Goal: Transaction & Acquisition: Purchase product/service

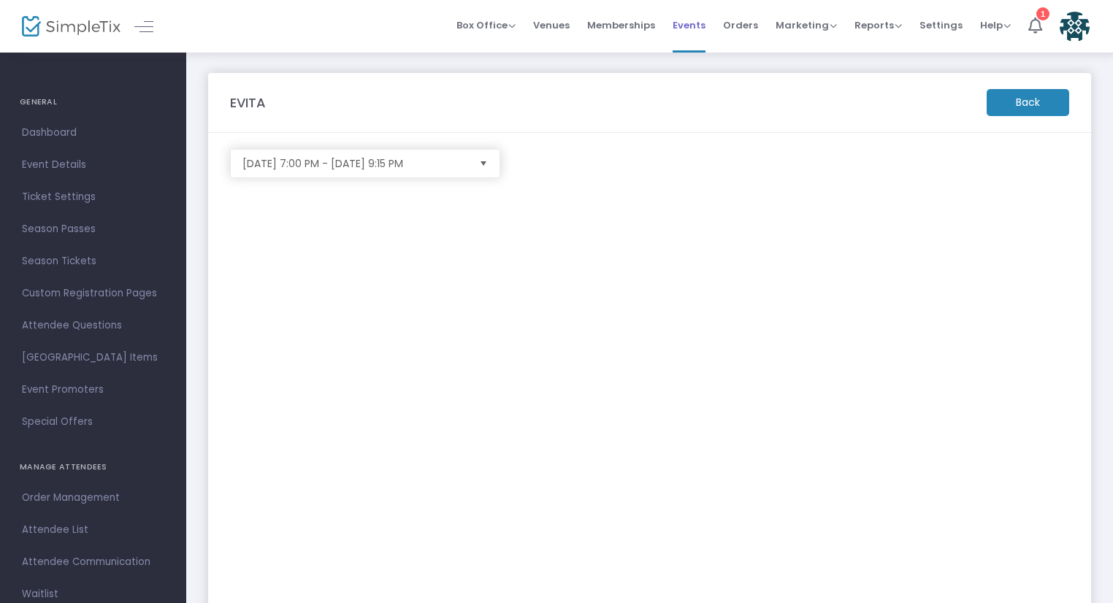
click at [695, 34] on span "Events" at bounding box center [689, 25] width 33 height 37
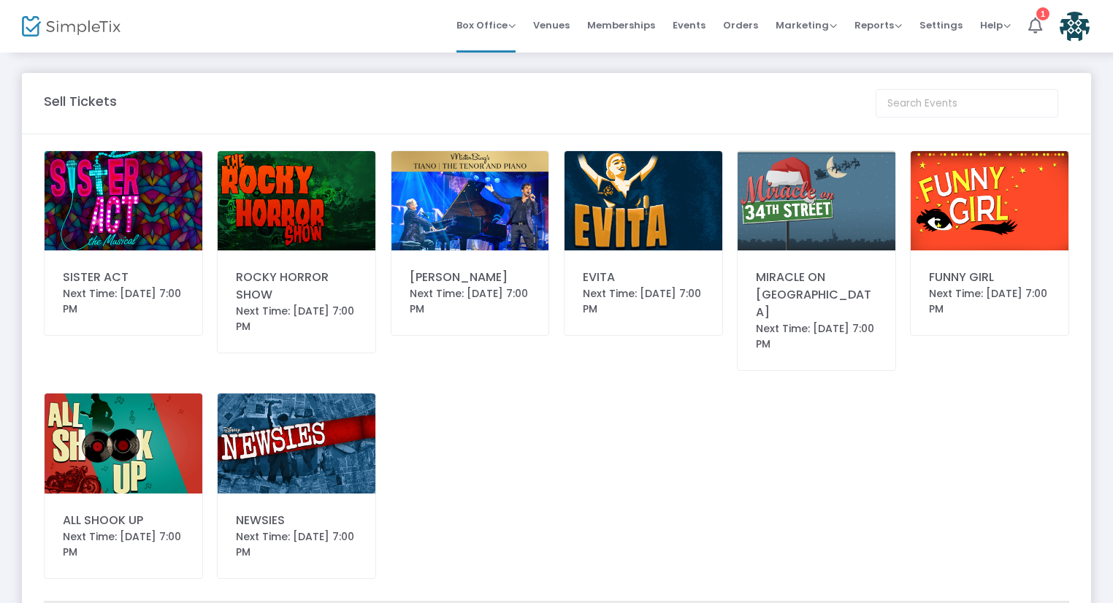
click at [619, 229] on img at bounding box center [644, 200] width 158 height 99
click at [624, 206] on img at bounding box center [644, 200] width 158 height 99
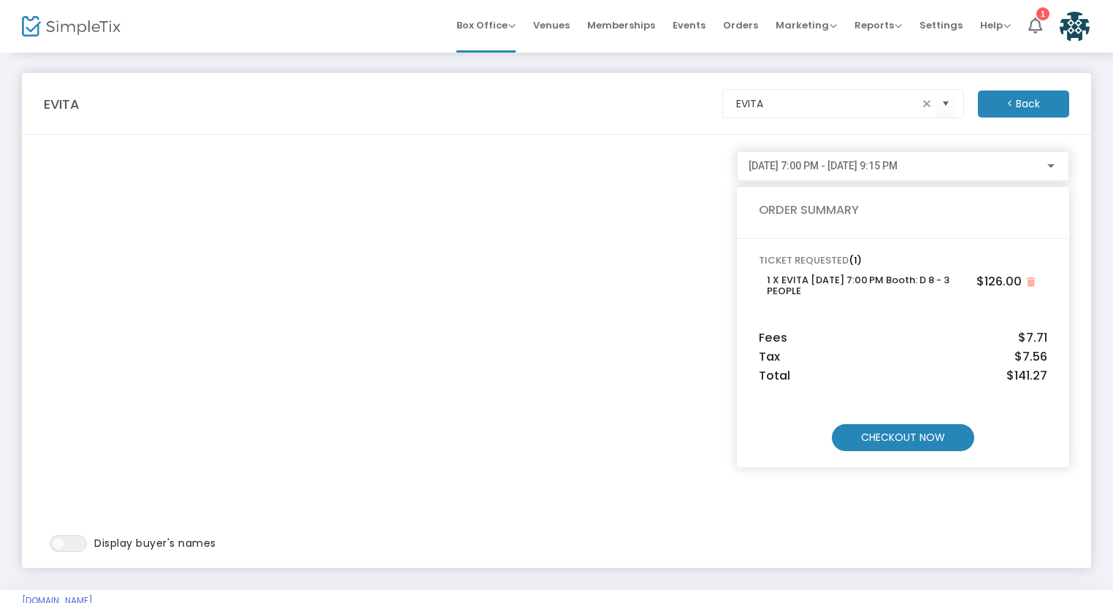
click at [938, 447] on m-button "CHECKOUT NOW" at bounding box center [903, 437] width 142 height 27
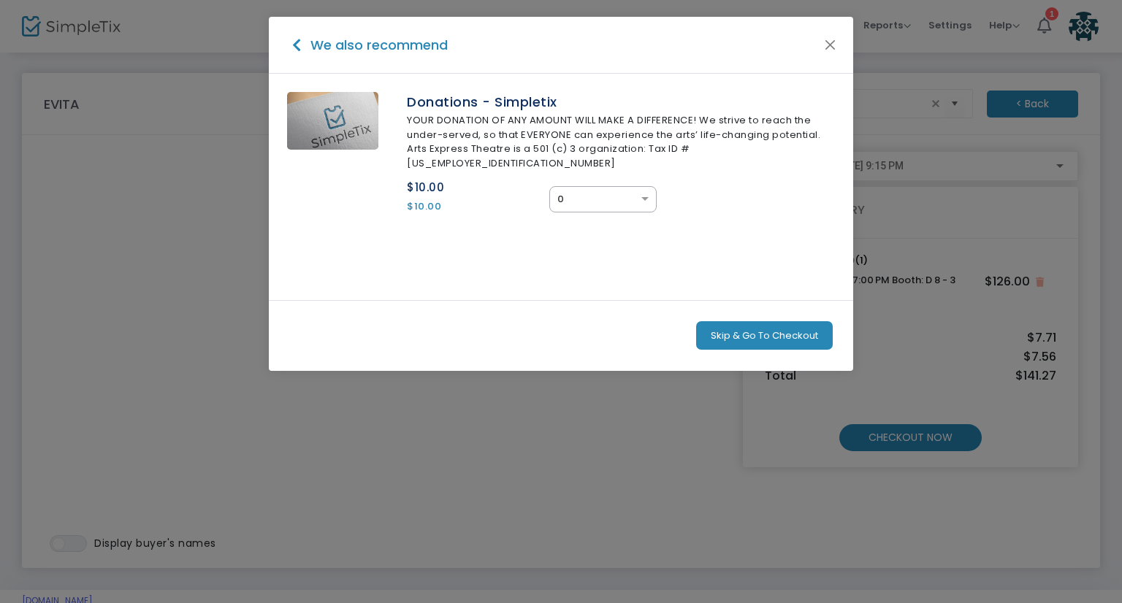
click at [783, 321] on button "Skip & Go To Checkout" at bounding box center [764, 335] width 137 height 29
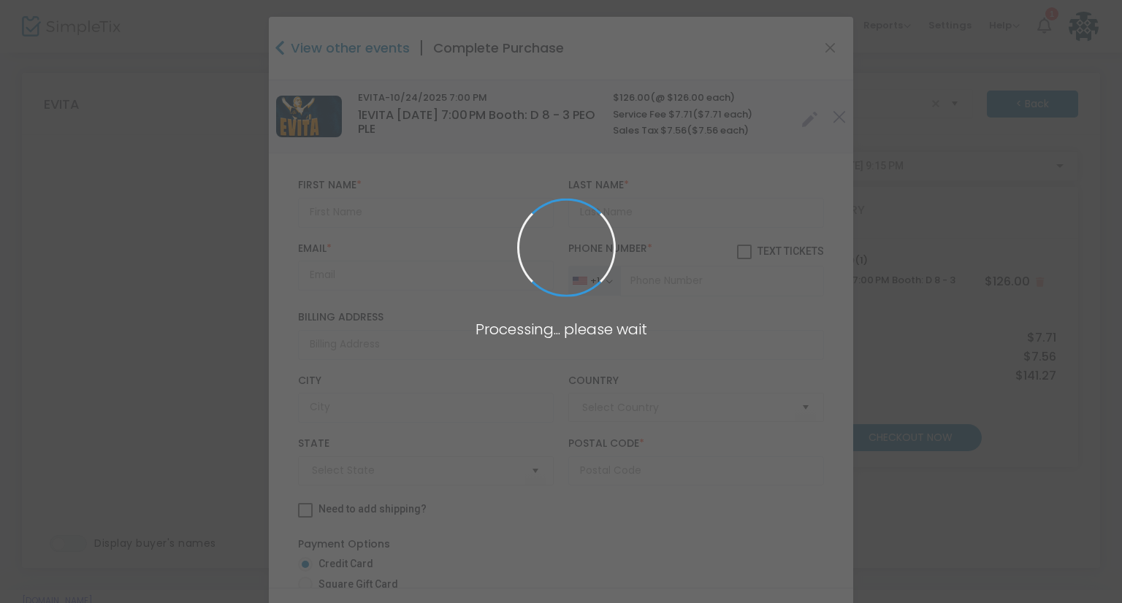
type input "United States"
type input "Arizona"
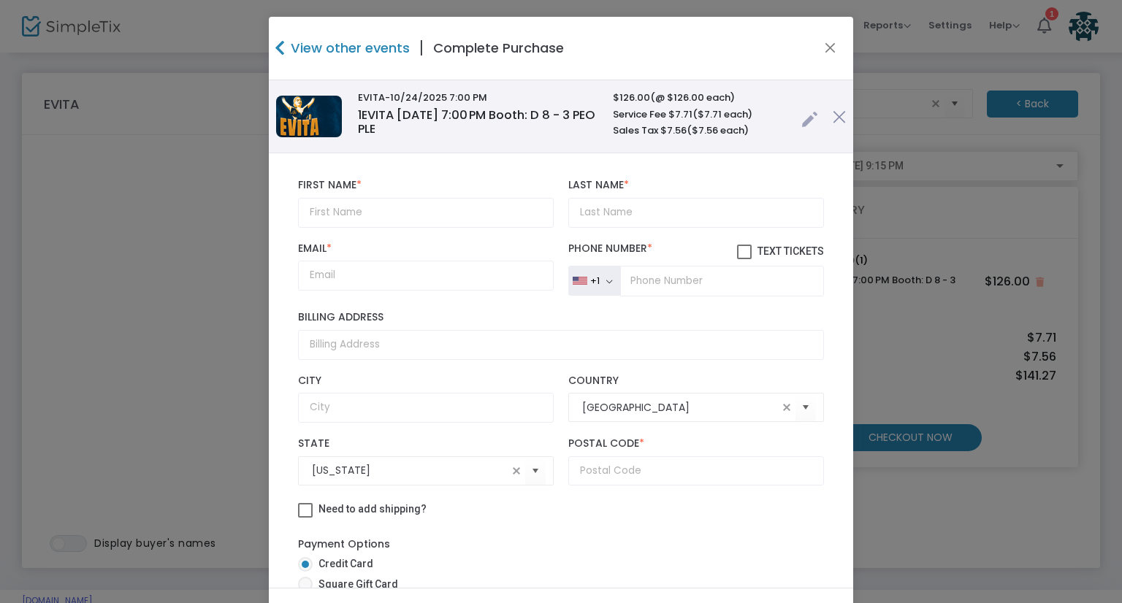
click at [801, 121] on link at bounding box center [809, 116] width 17 height 24
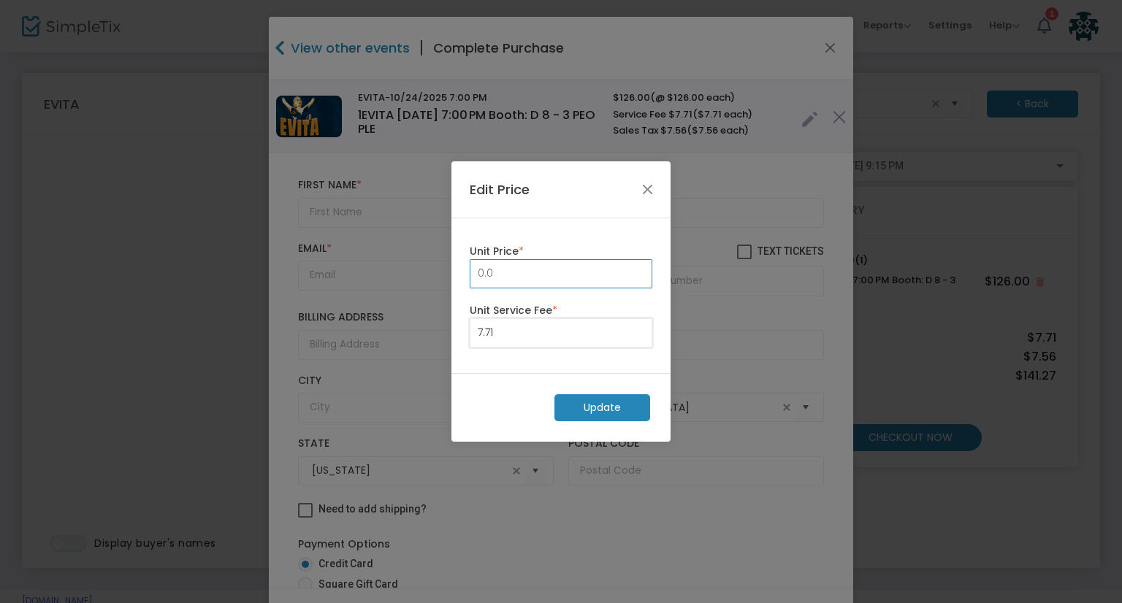
type input "0.00"
click at [599, 409] on m-button "Update" at bounding box center [602, 407] width 96 height 27
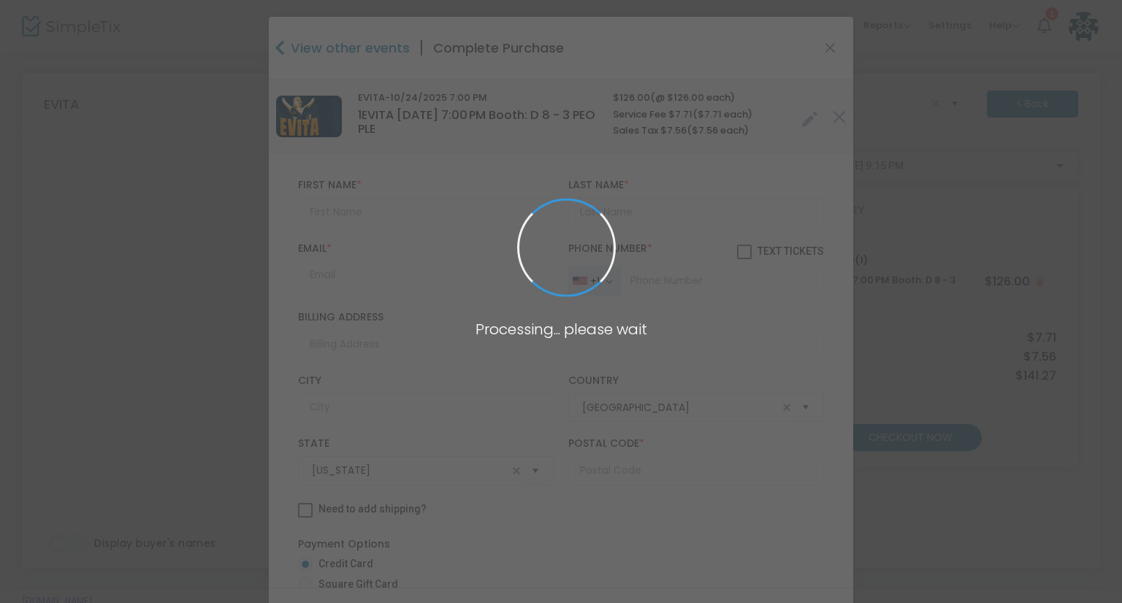
radio input "true"
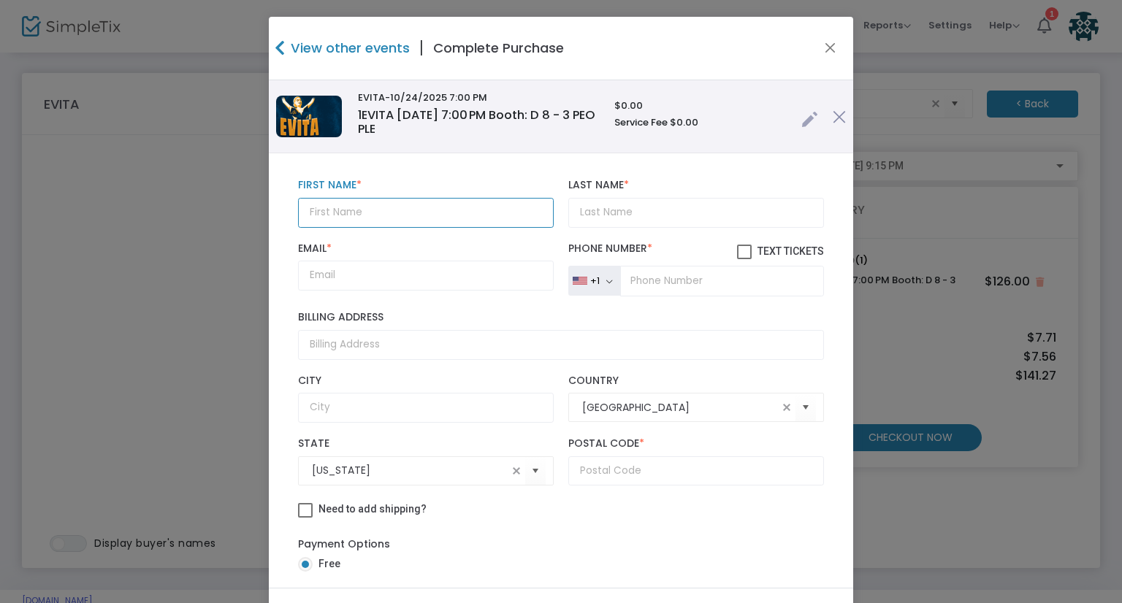
click at [360, 217] on input "text" at bounding box center [426, 213] width 256 height 30
paste input "Cassandra"
type input "Cassandra"
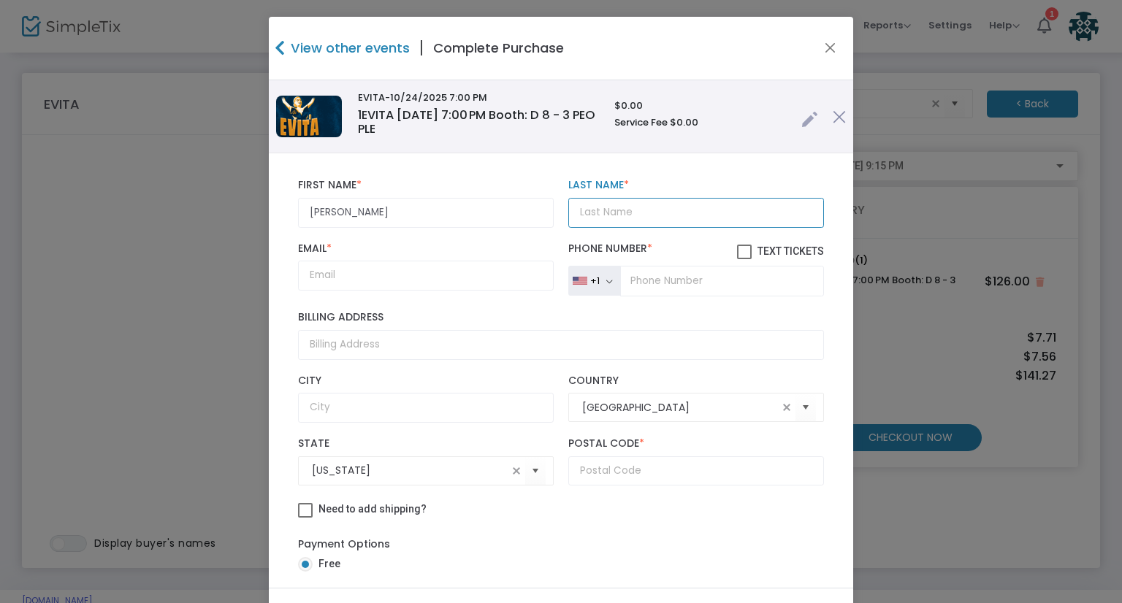
click at [614, 209] on input "Last Name *" at bounding box center [696, 213] width 256 height 30
paste input "Konrath"
type input "Konrath"
click at [380, 264] on input "Email *" at bounding box center [426, 276] width 256 height 30
paste input "cassiekonrath@gmail.com"
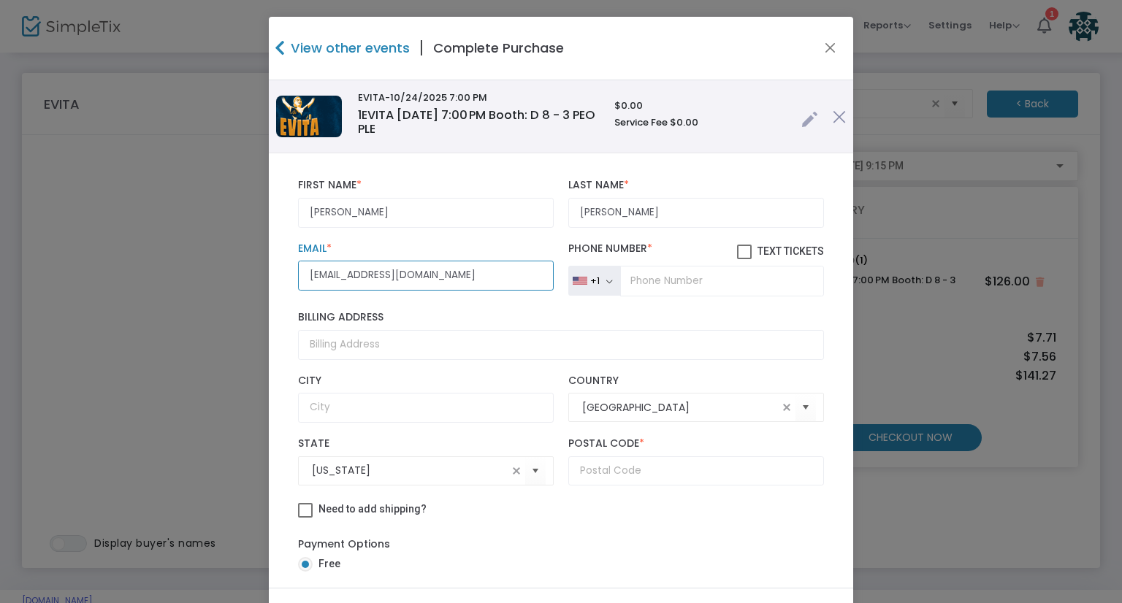
type input "cassiekonrath@gmail.com"
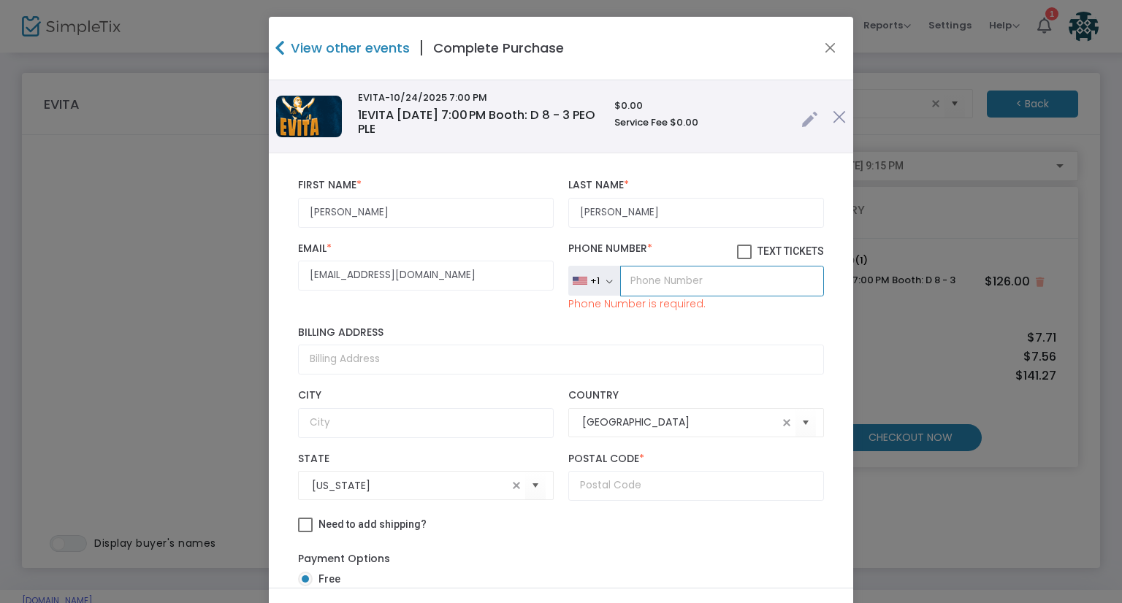
click at [657, 279] on input "tel" at bounding box center [722, 281] width 204 height 31
paste input "(520) 465-8848"
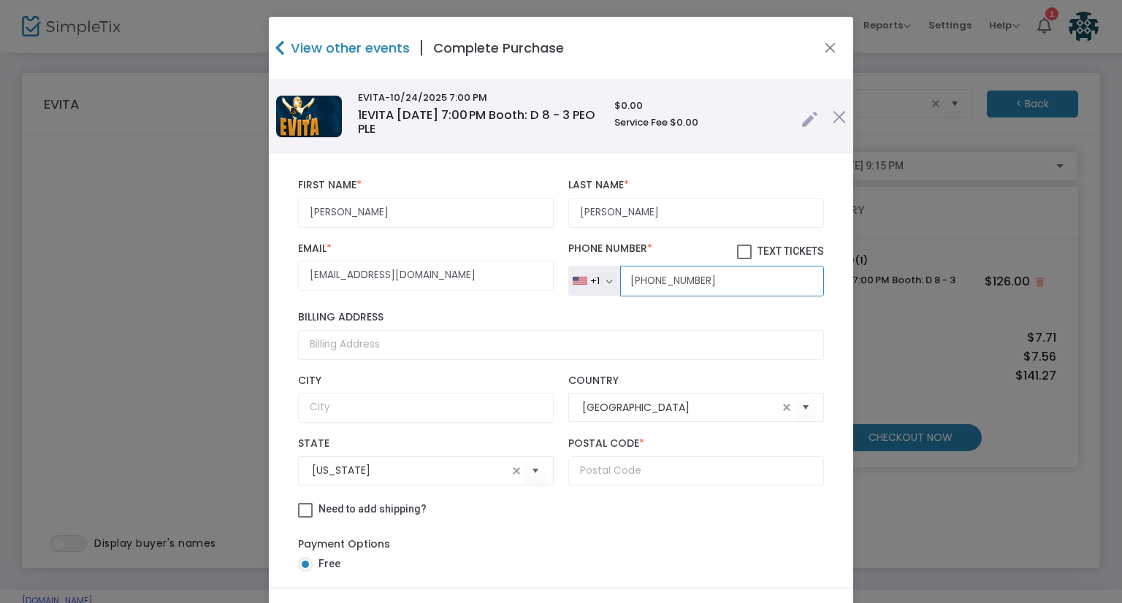
type input "(520) 465-8848"
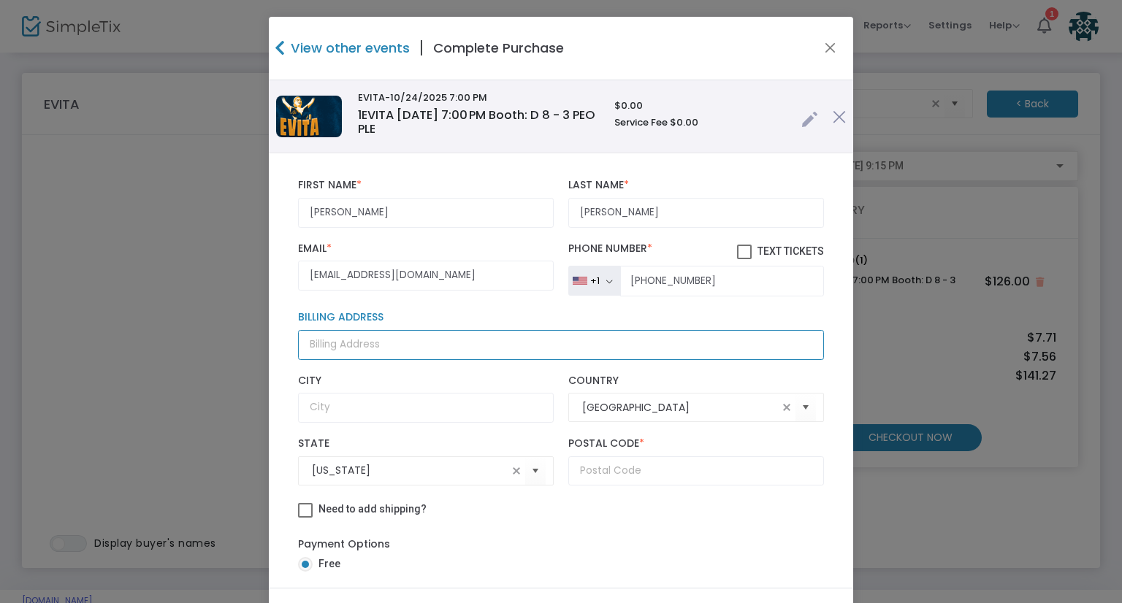
click at [323, 336] on input "Billing Address" at bounding box center [561, 345] width 526 height 30
paste input "8075 East Mi Casita Street Tucson, Arizona 85715"
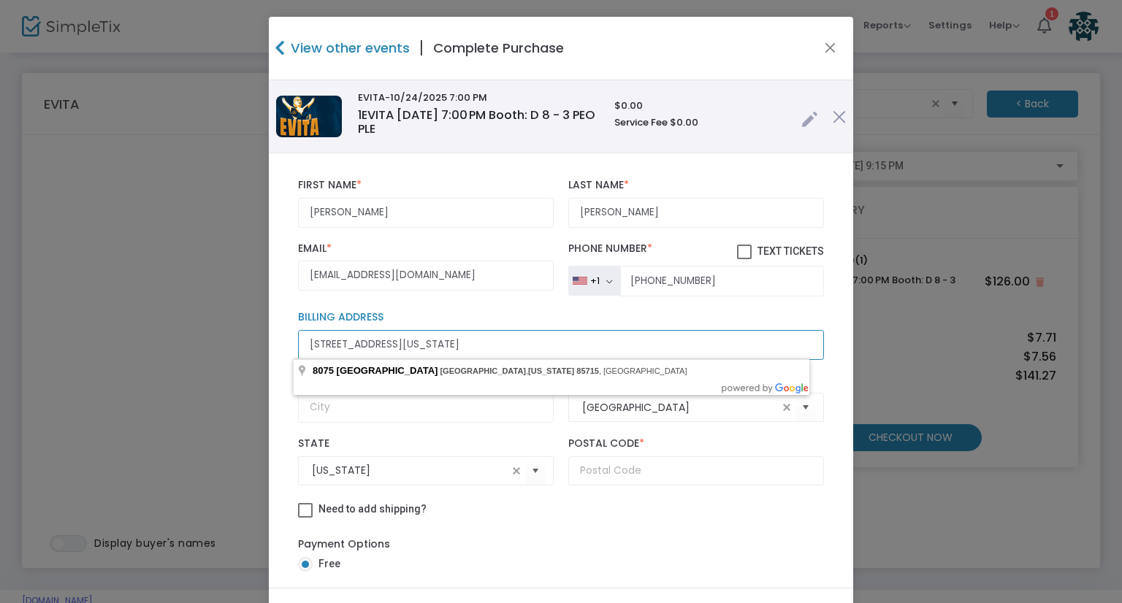
type input "8075 East Mi Casita Street Tucson, Arizona 85715"
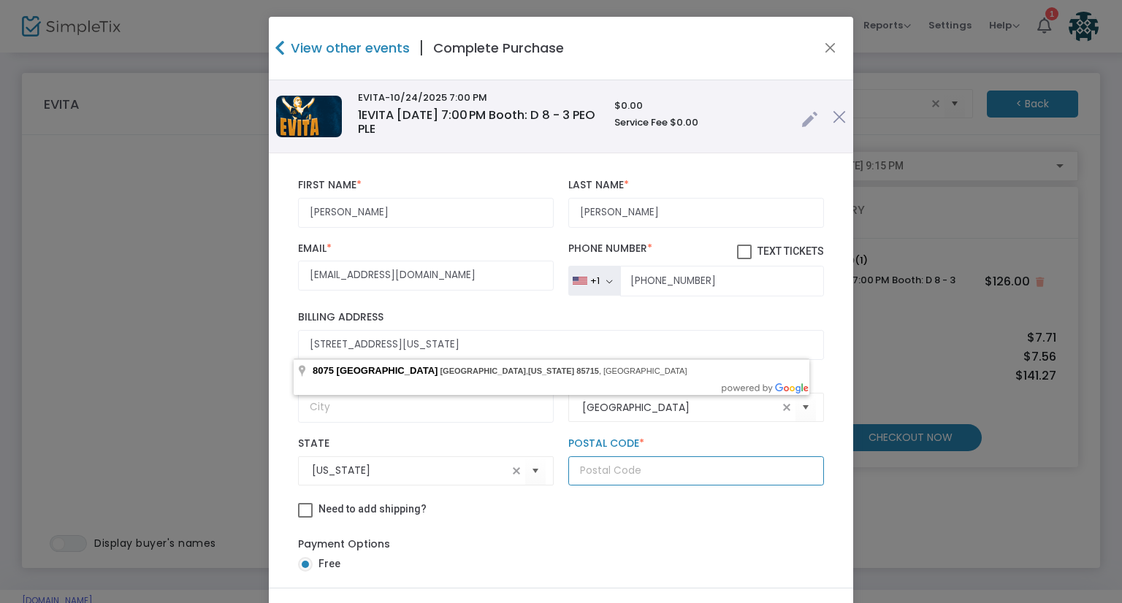
click at [640, 469] on input "text" at bounding box center [696, 472] width 256 height 30
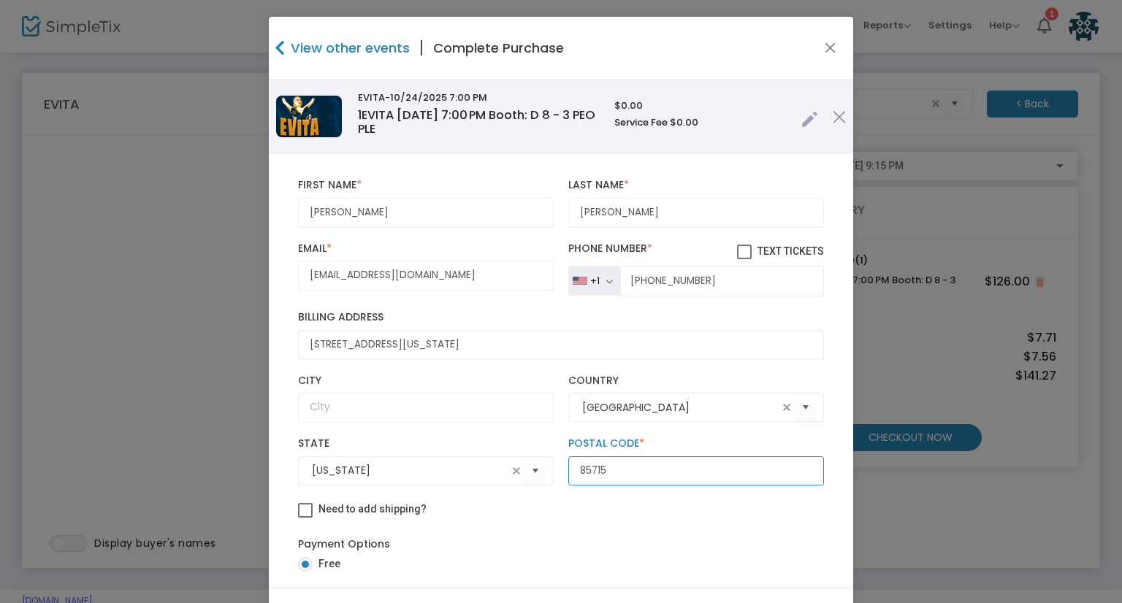
type input "85715"
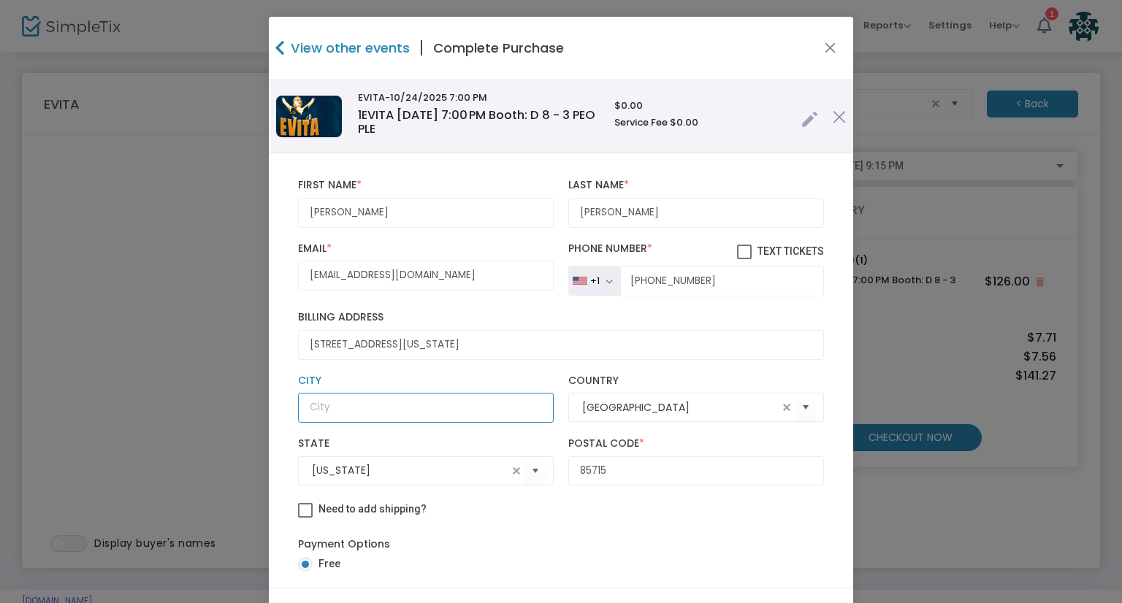
click at [364, 409] on input "text" at bounding box center [426, 408] width 256 height 30
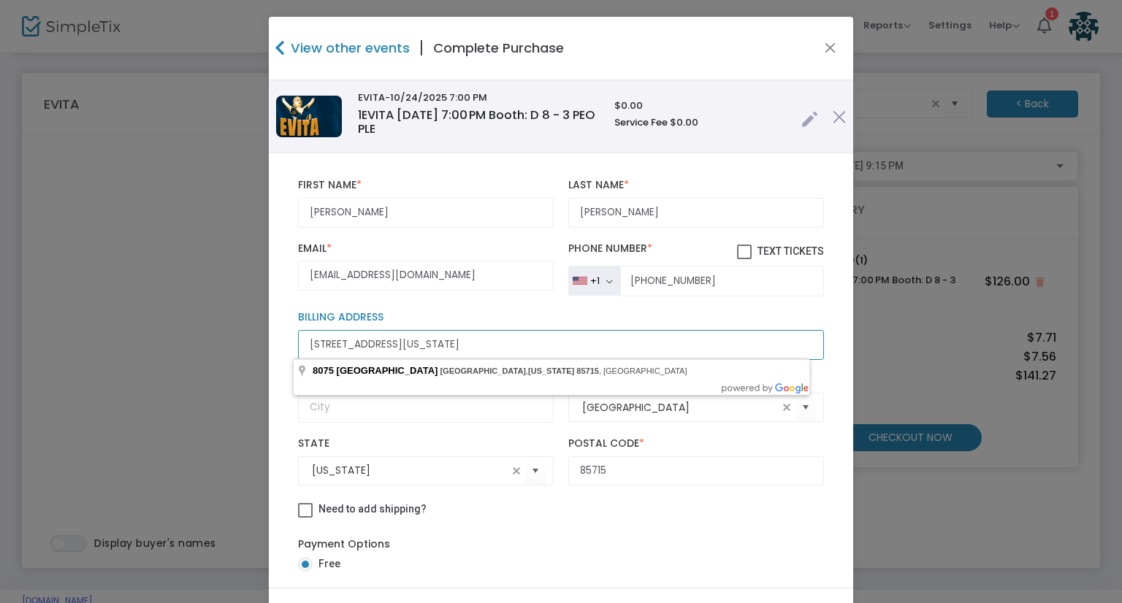
drag, startPoint x: 561, startPoint y: 343, endPoint x: 477, endPoint y: 340, distance: 84.1
click at [477, 340] on input "8075 East Mi Casita Street Tucson, Arizona 85715" at bounding box center [561, 345] width 526 height 30
type input "8075 East Mi Casita Street Tucson"
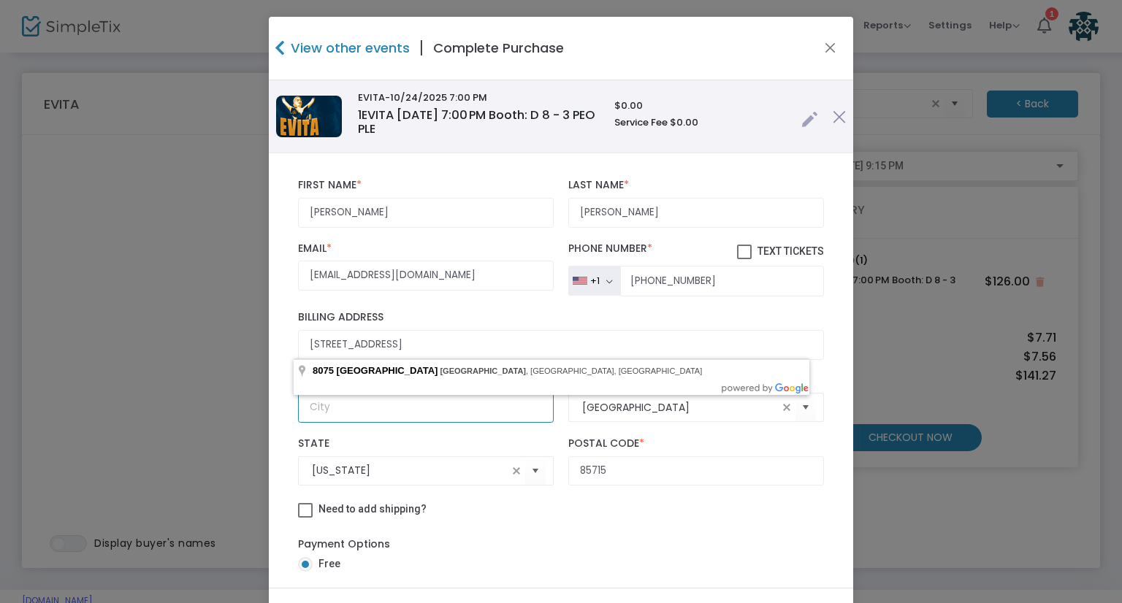
click at [337, 407] on input "text" at bounding box center [426, 408] width 256 height 30
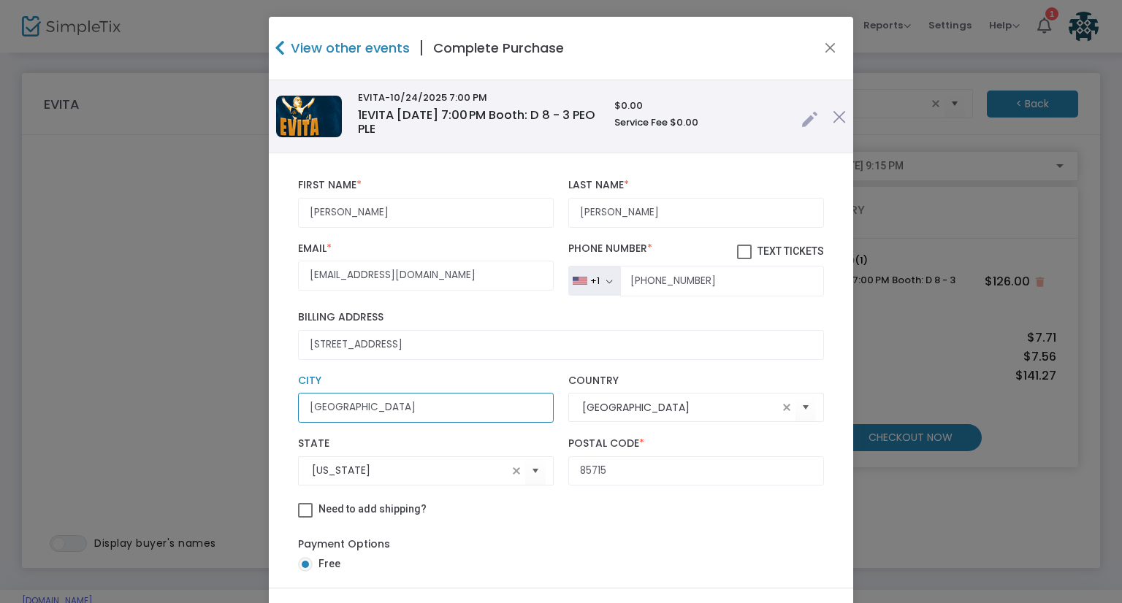
type input "Tucson"
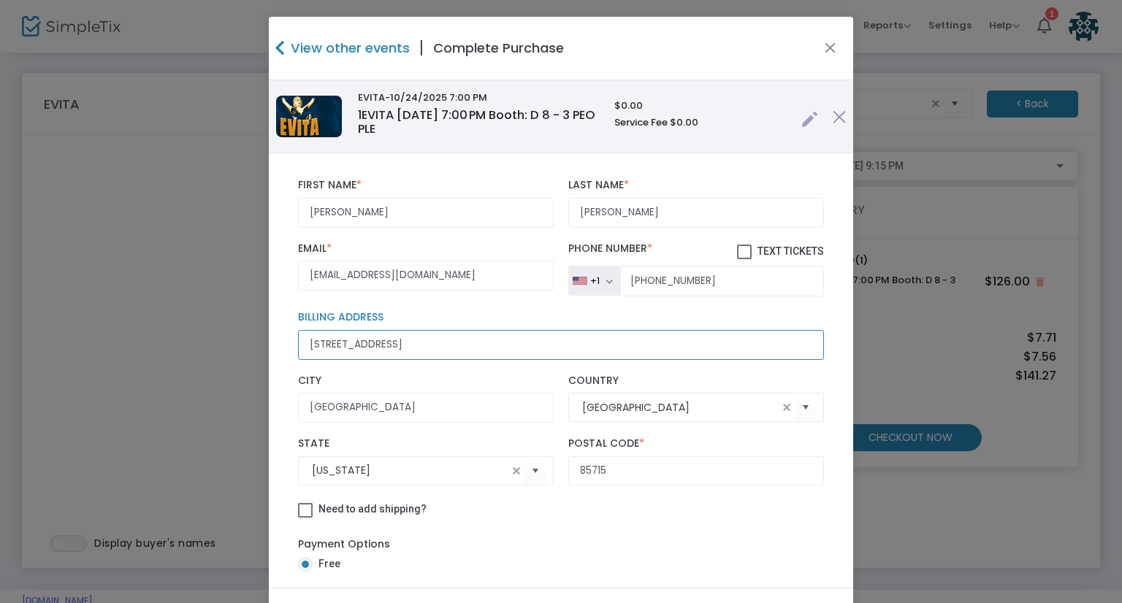
click at [489, 334] on input "8075 East Mi Casita Street Tucson" at bounding box center [561, 345] width 526 height 30
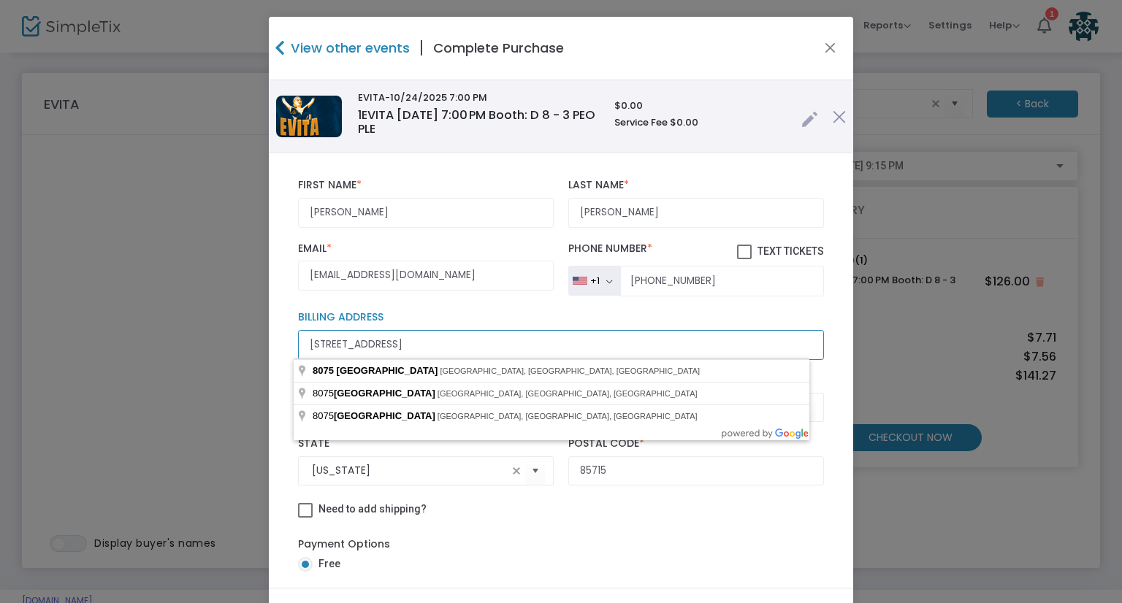
click at [489, 334] on input "8075 East Mi Casita Street" at bounding box center [561, 345] width 526 height 30
type input "8075 East Mi Casita Street"
click at [482, 304] on div "8075 East Mi Casita Street Billing Address" at bounding box center [561, 335] width 541 height 63
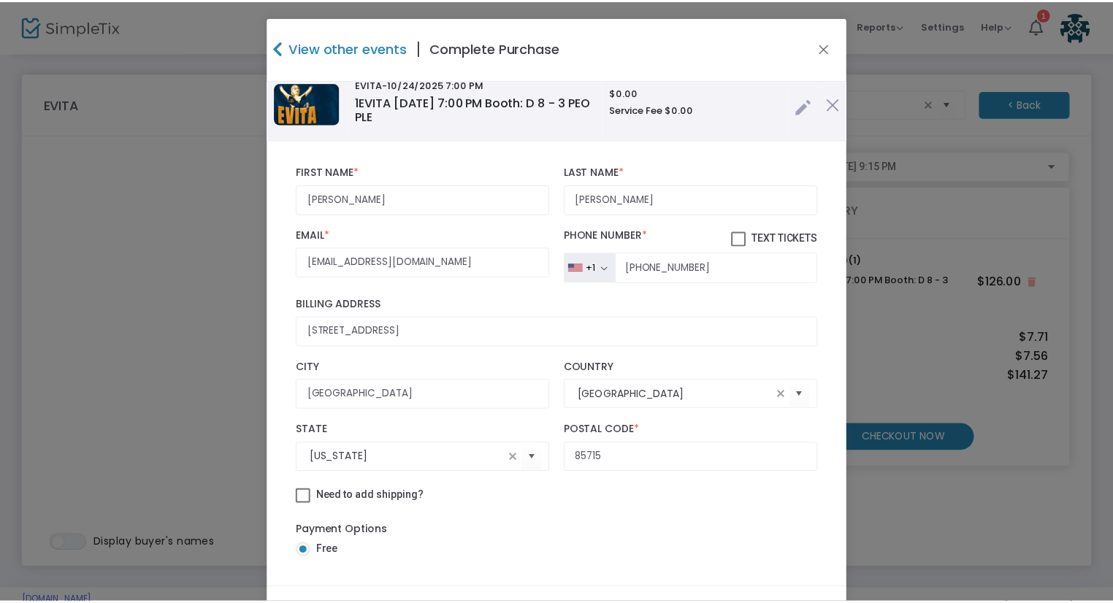
scroll to position [73, 0]
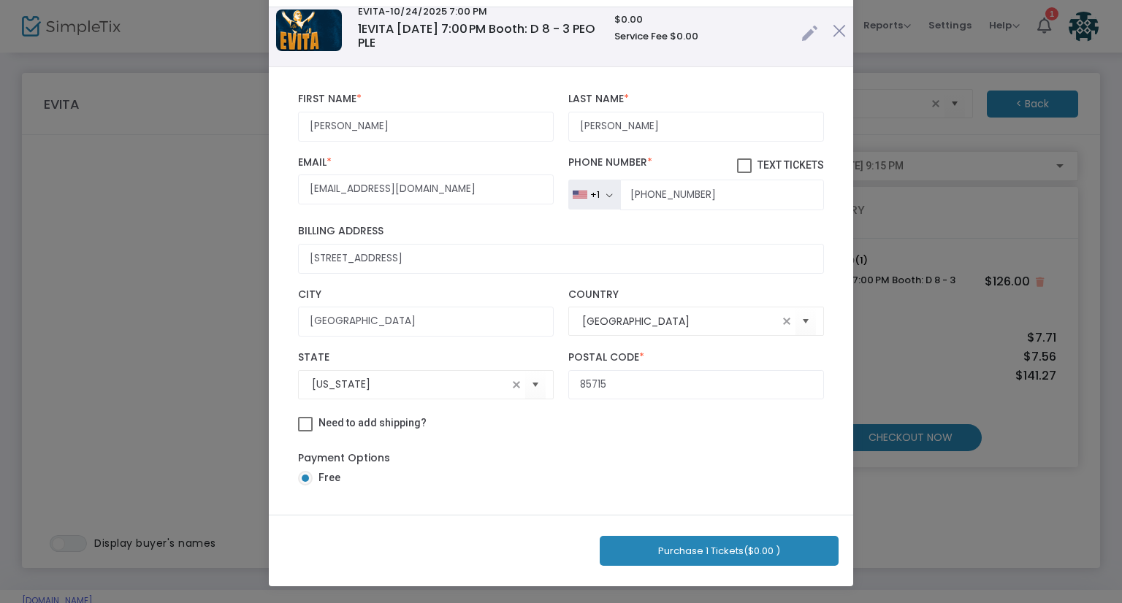
click at [725, 553] on button "Purchase 1 Tickets ($0.00 )" at bounding box center [719, 551] width 239 height 30
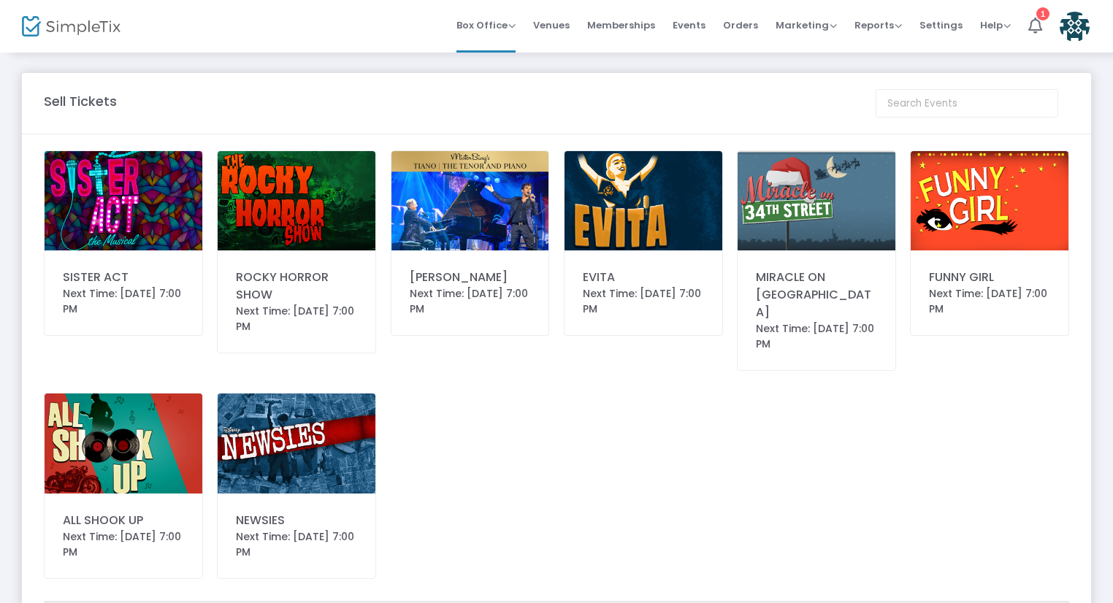
click at [666, 219] on img at bounding box center [644, 200] width 158 height 99
click at [601, 238] on img at bounding box center [644, 200] width 158 height 99
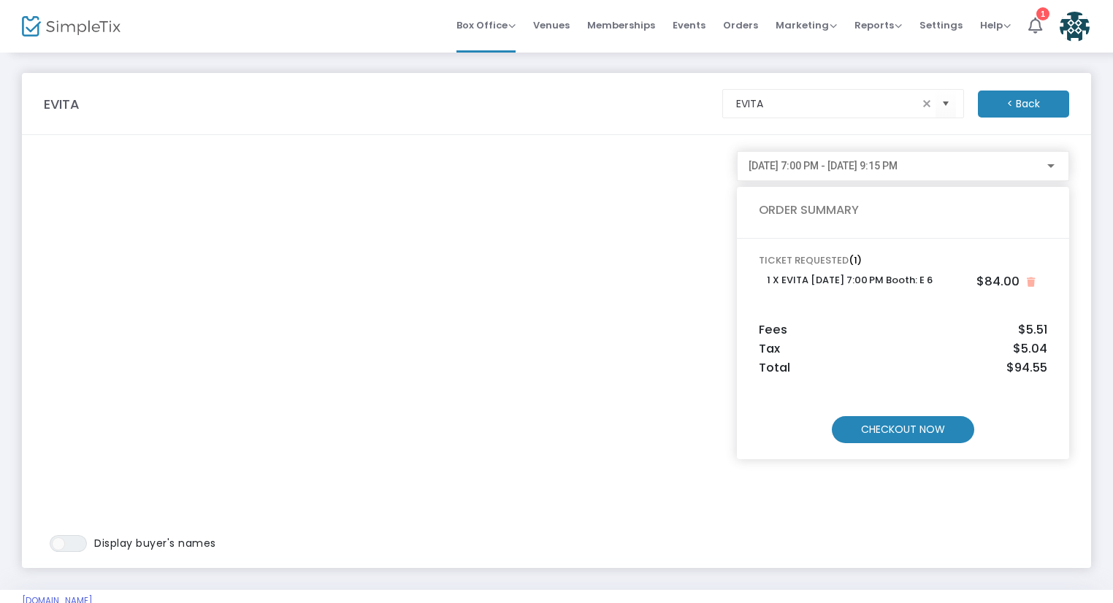
click at [885, 423] on m-button "CHECKOUT NOW" at bounding box center [903, 429] width 142 height 27
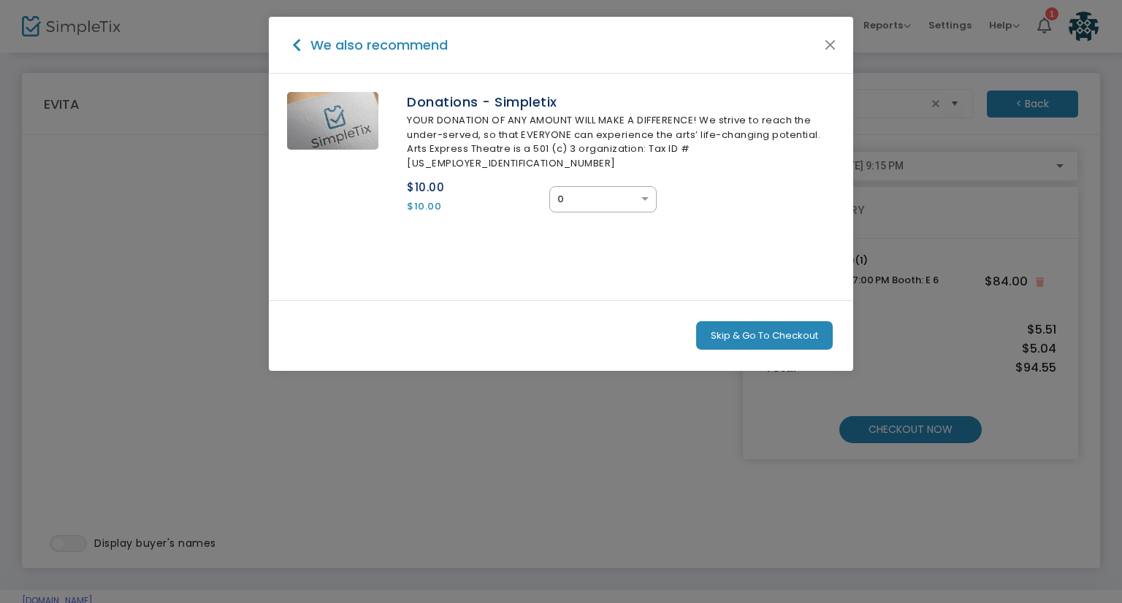
click at [786, 331] on button "Skip & Go To Checkout" at bounding box center [764, 335] width 137 height 29
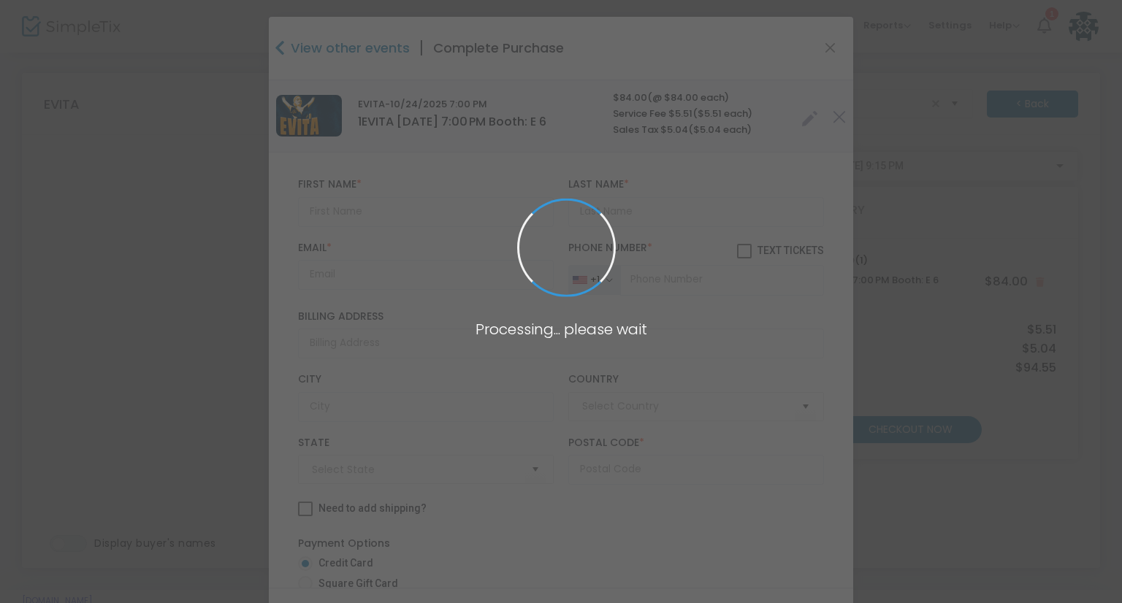
type input "United States"
type input "Arizona"
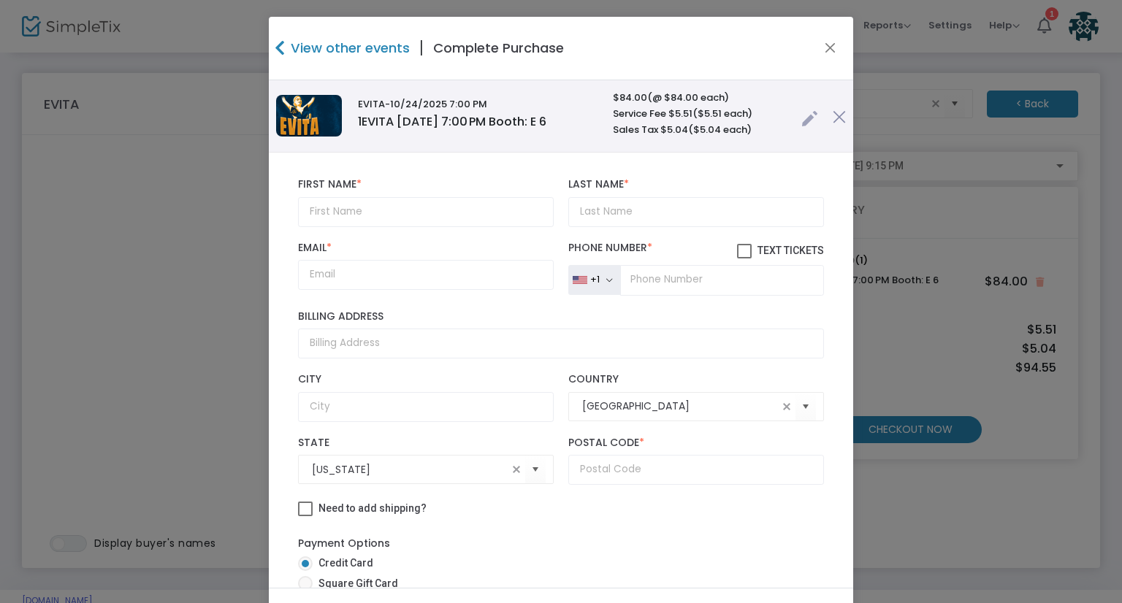
click at [801, 124] on link at bounding box center [809, 115] width 17 height 24
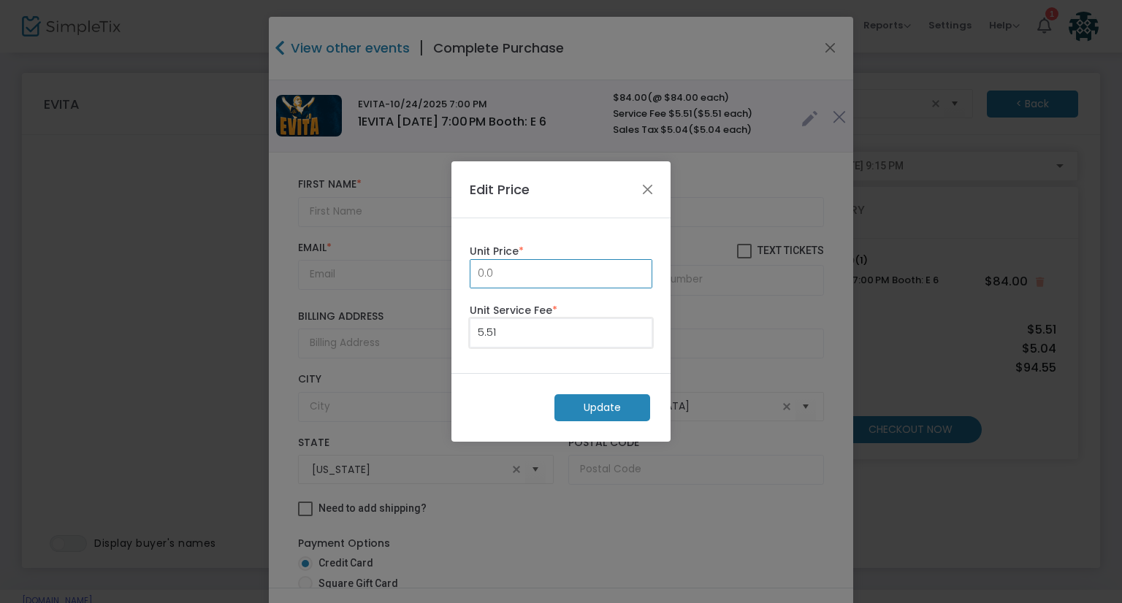
type input "0.00"
click at [566, 404] on m-button "Update" at bounding box center [602, 407] width 96 height 27
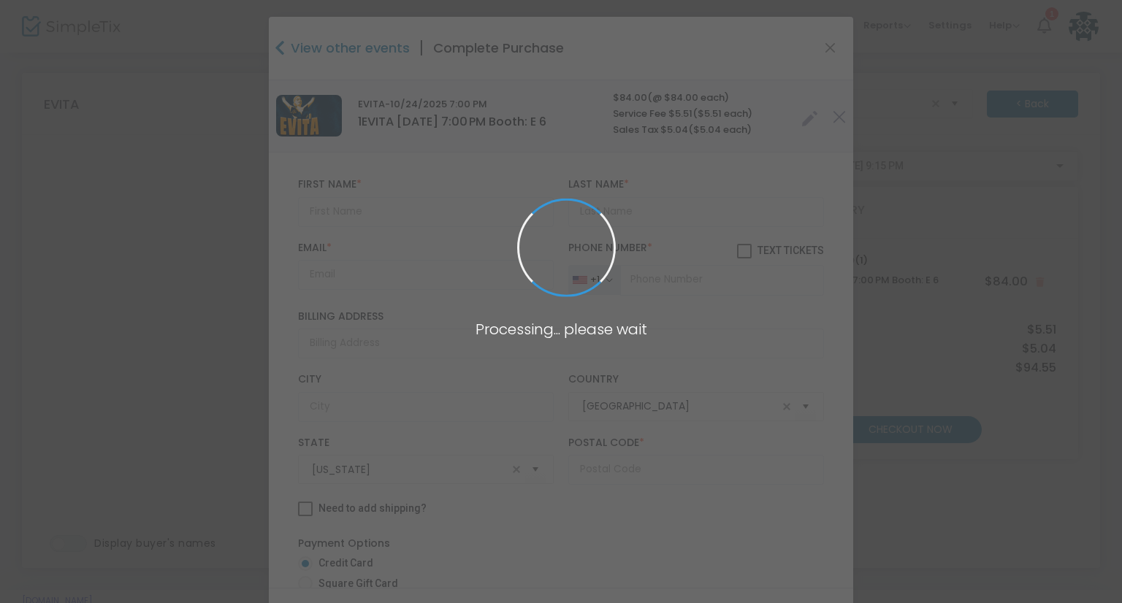
radio input "true"
